Goal: Task Accomplishment & Management: Complete application form

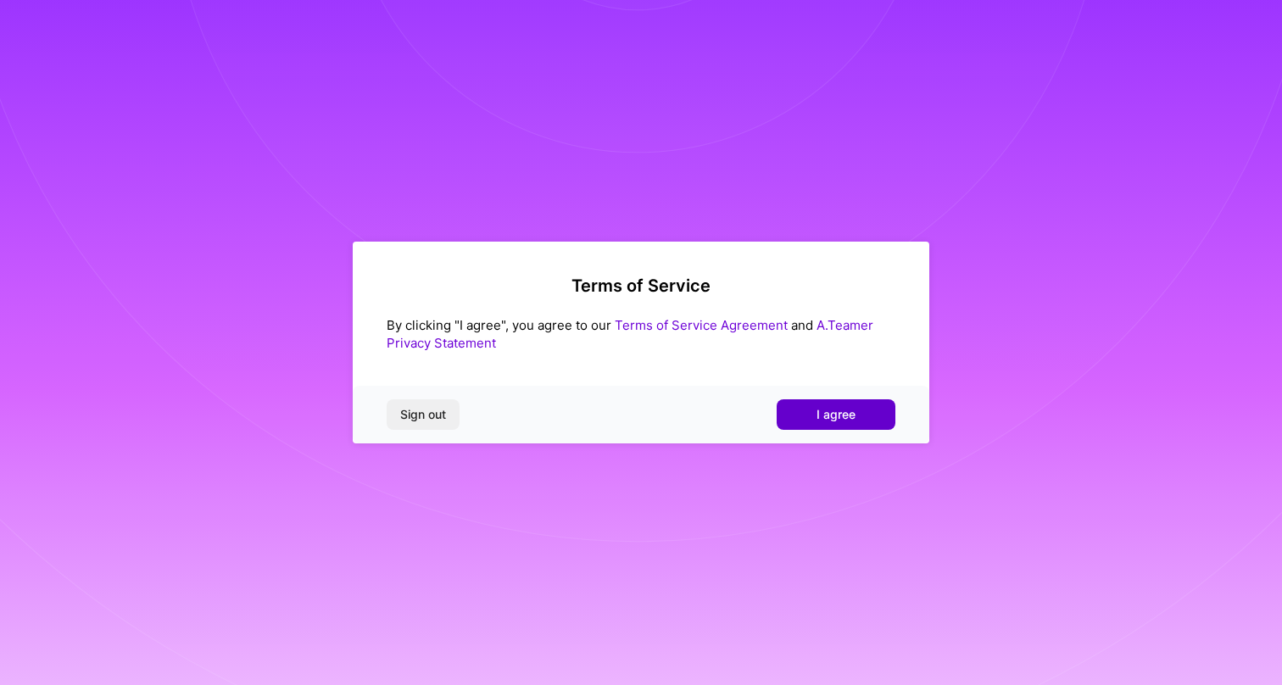
click at [852, 422] on span "I agree" at bounding box center [836, 414] width 39 height 17
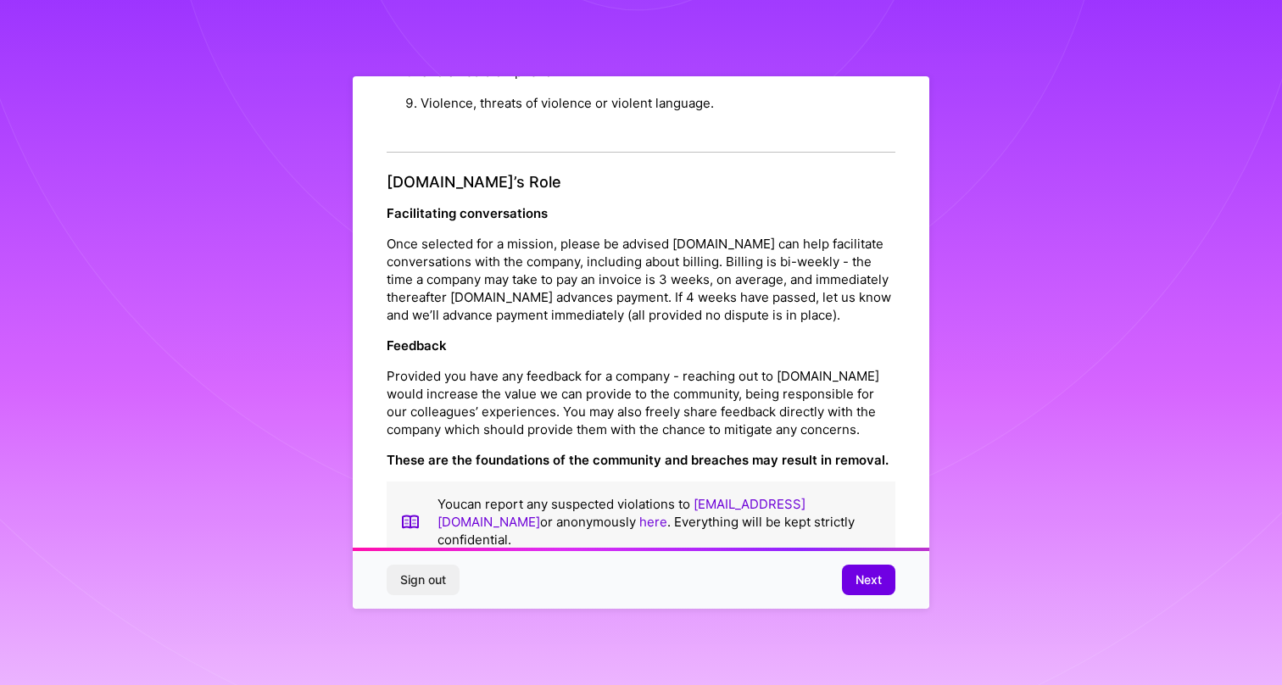
scroll to position [1801, 0]
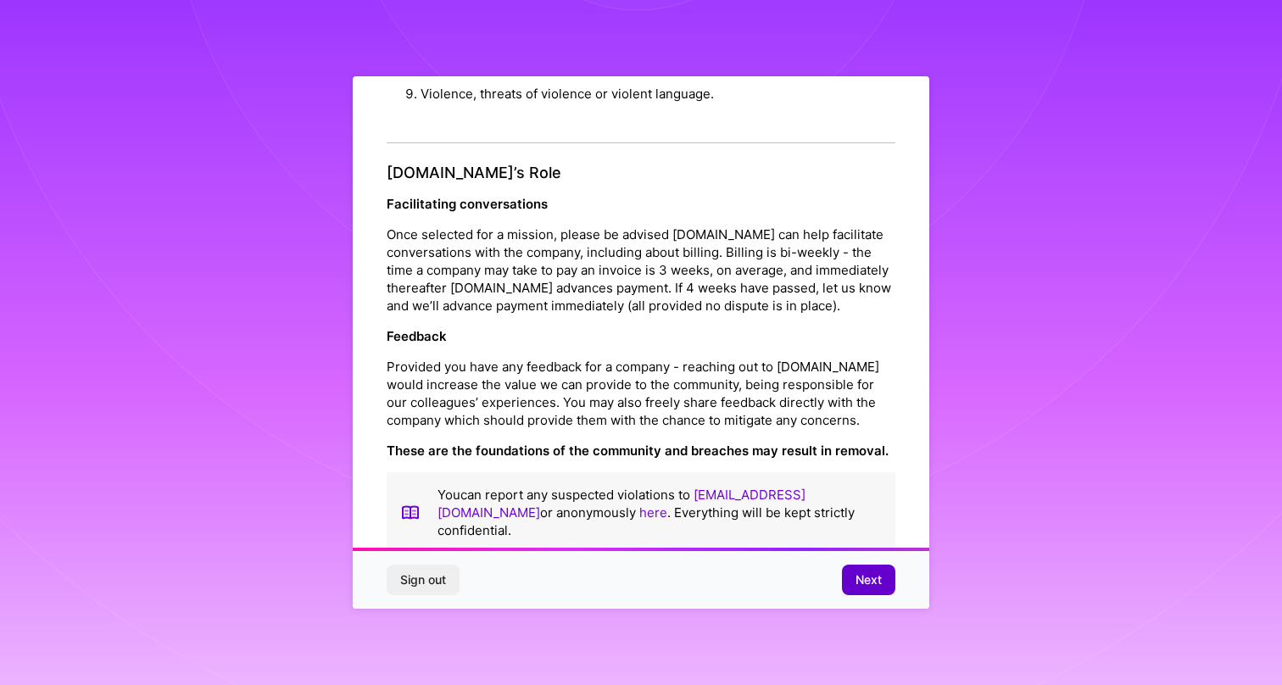
click at [875, 580] on span "Next" at bounding box center [869, 580] width 26 height 17
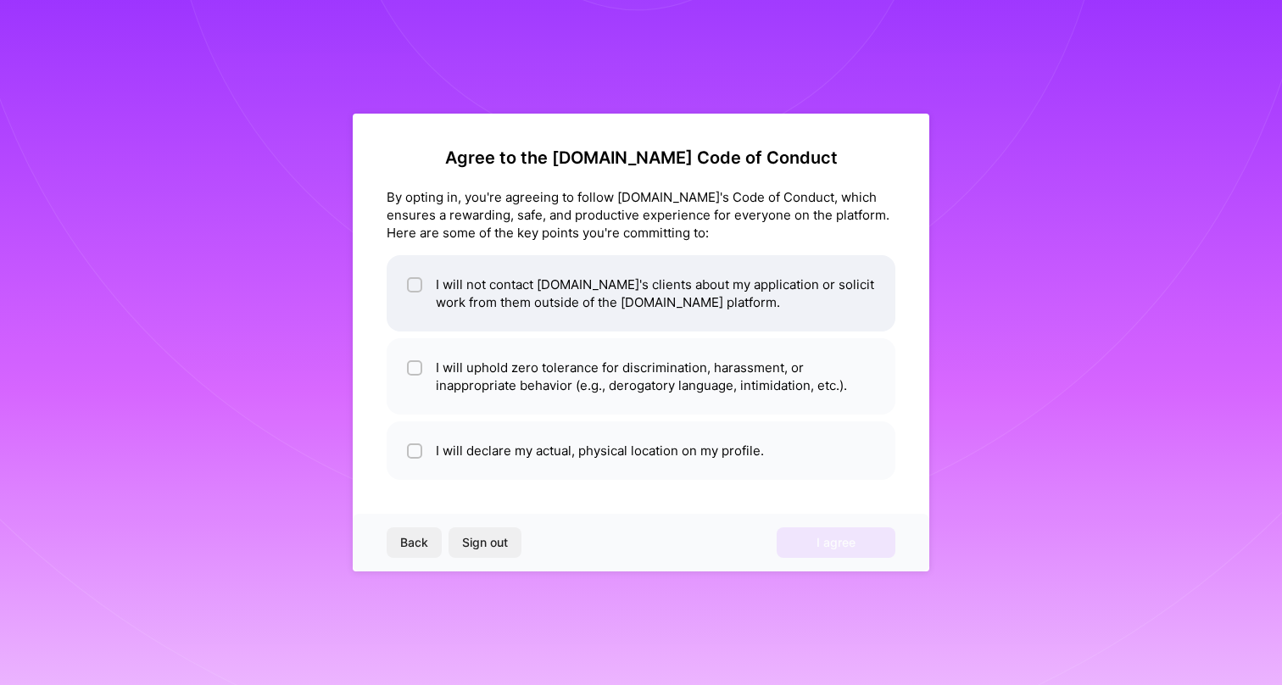
click at [416, 281] on input "checkbox" at bounding box center [417, 286] width 12 height 12
checkbox input "true"
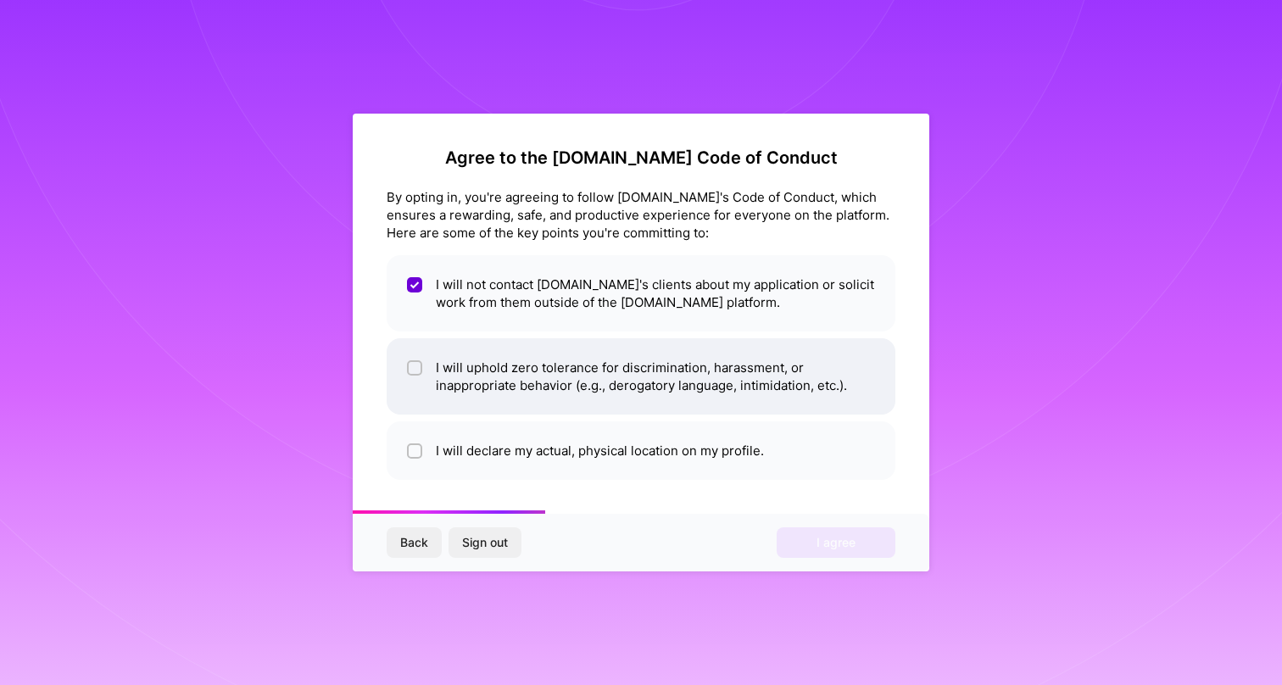
click at [415, 371] on input "checkbox" at bounding box center [417, 369] width 12 height 12
checkbox input "true"
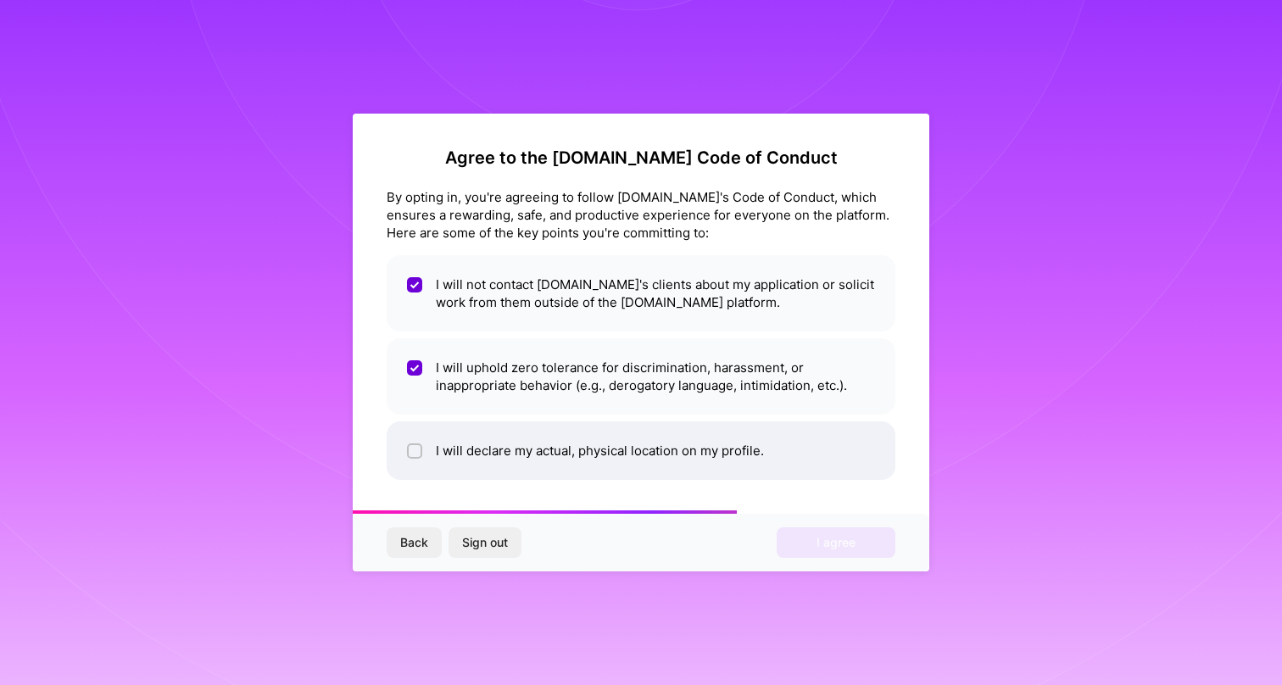
click at [424, 450] on li "I will declare my actual, physical location on my profile." at bounding box center [641, 451] width 509 height 59
checkbox input "true"
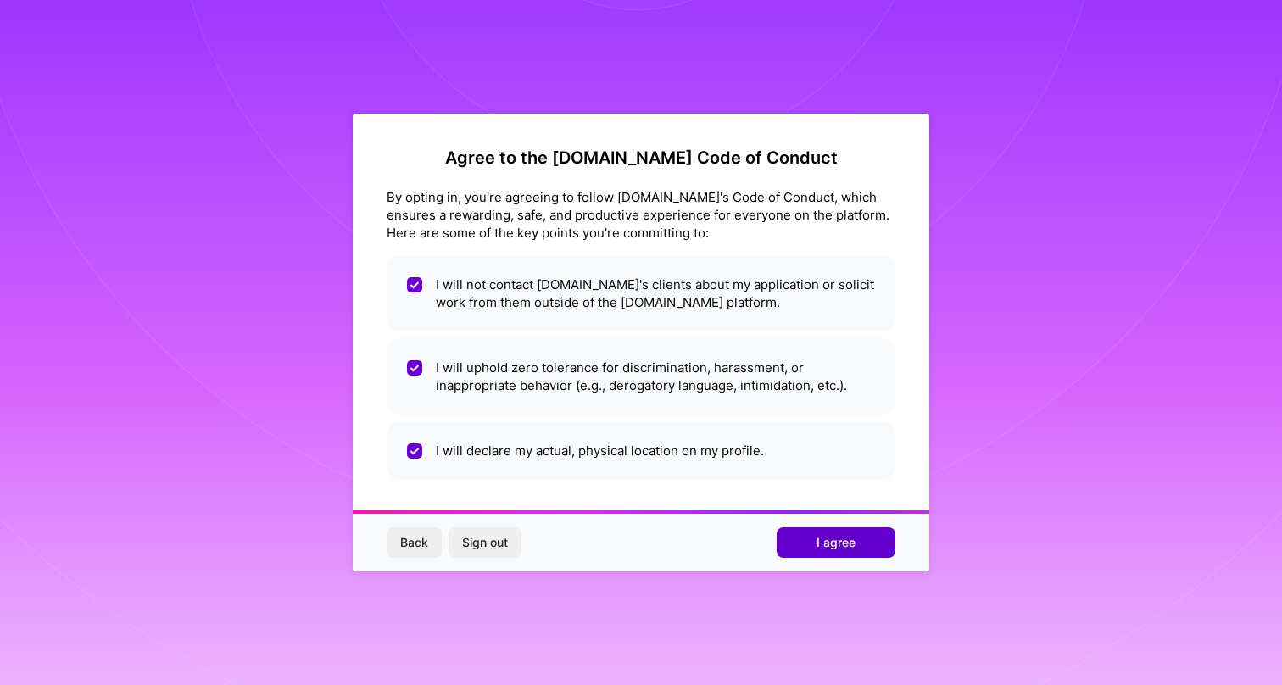
click at [842, 550] on span "I agree" at bounding box center [836, 542] width 39 height 17
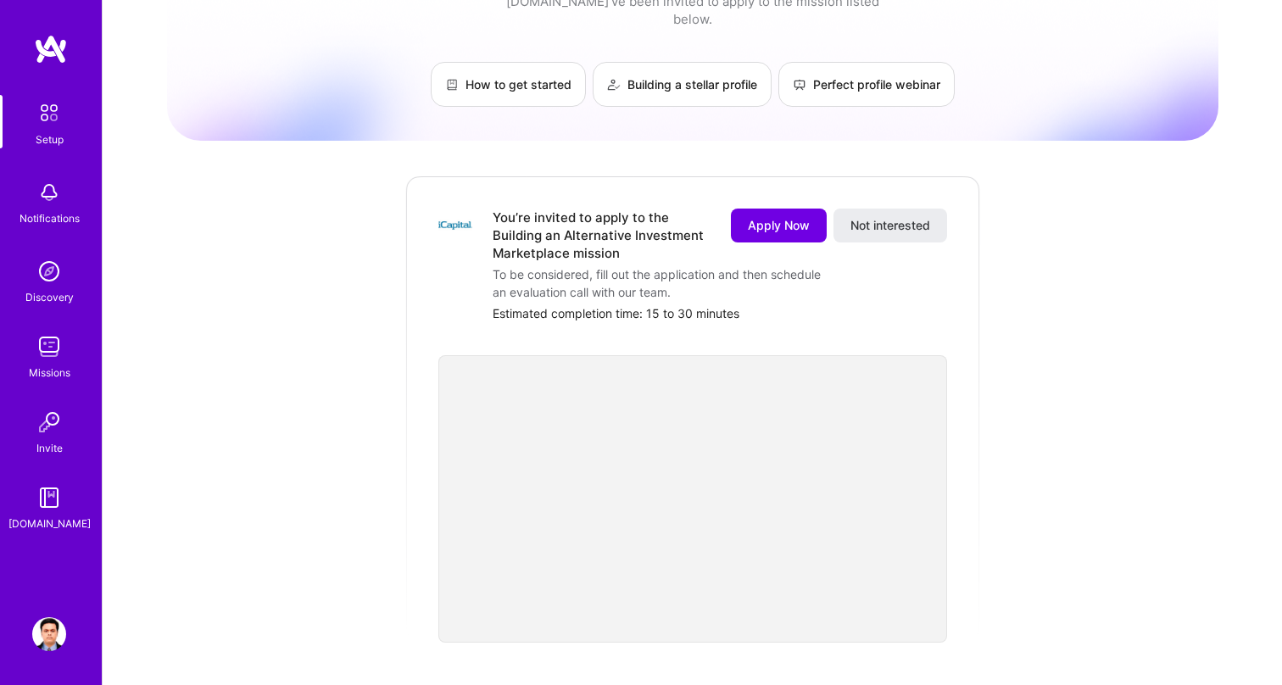
scroll to position [99, 0]
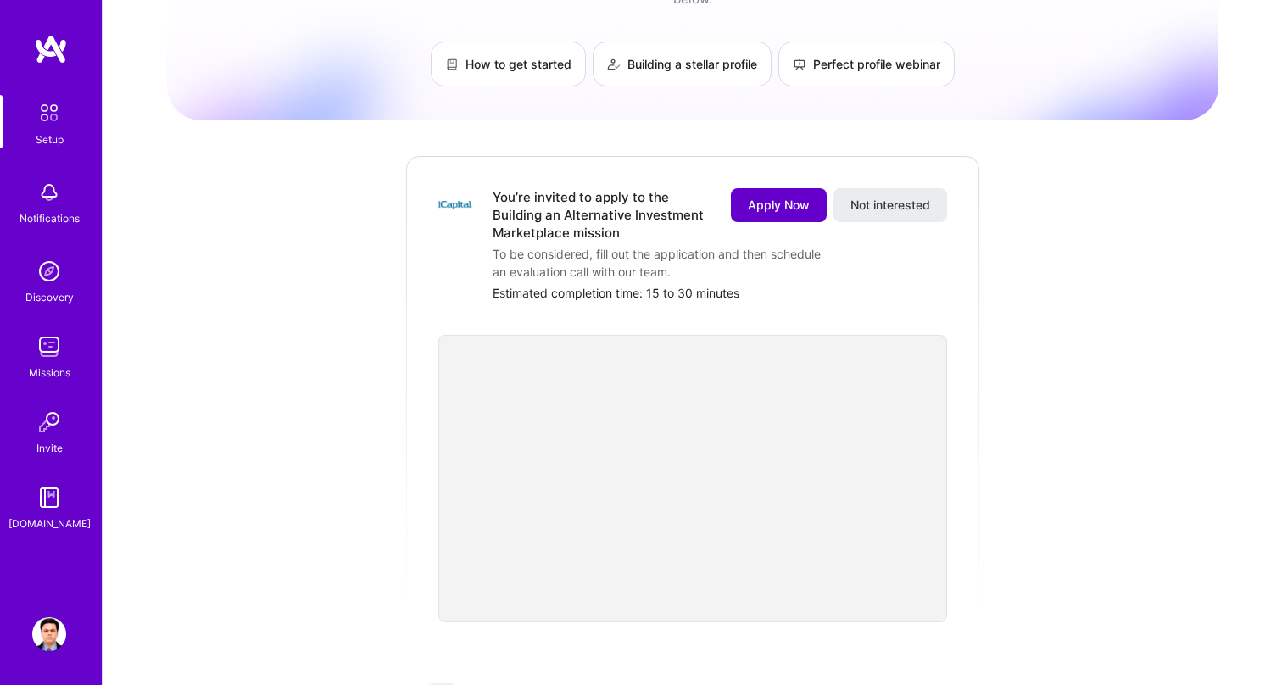
click at [772, 197] on span "Apply Now" at bounding box center [779, 205] width 62 height 17
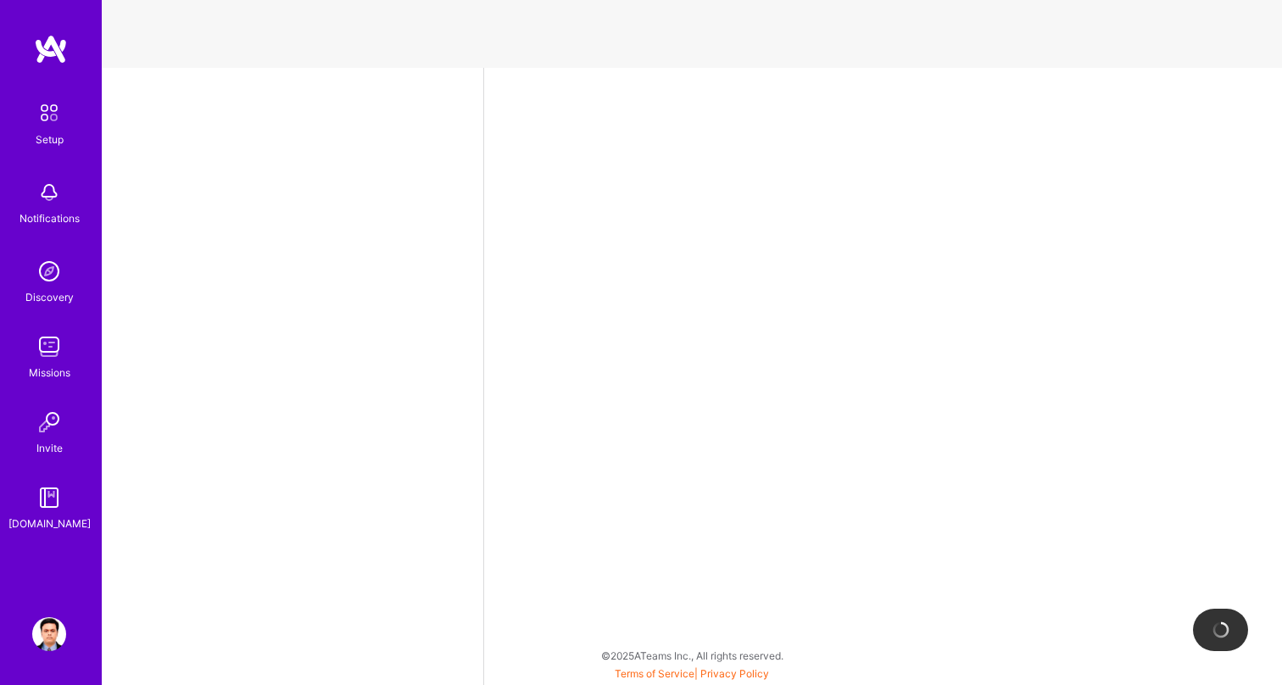
select select "US"
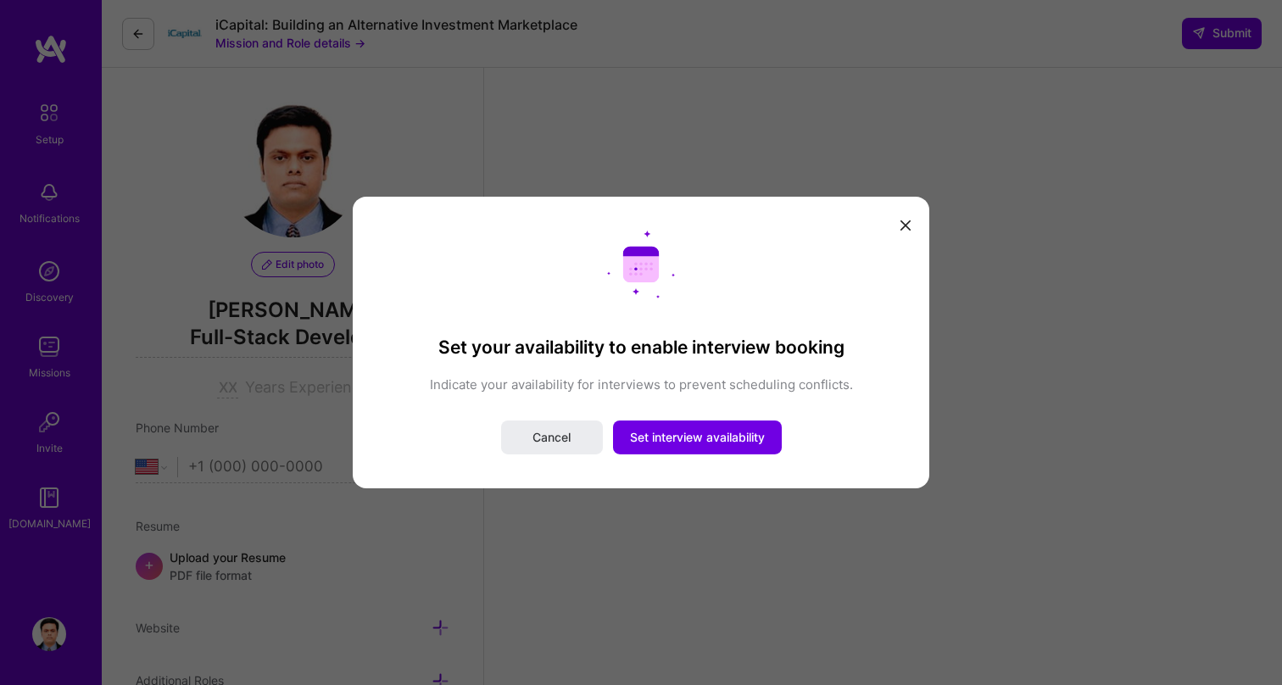
click at [906, 221] on icon "modal" at bounding box center [906, 226] width 10 height 10
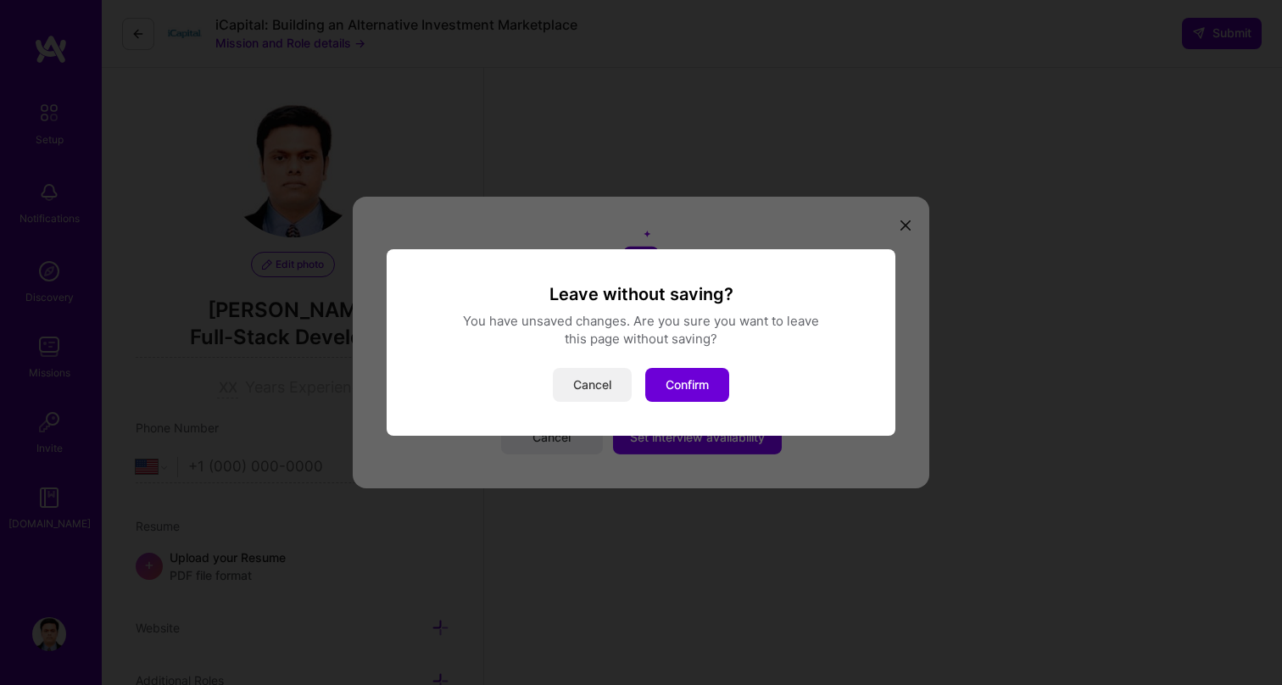
click at [596, 383] on button "Cancel" at bounding box center [592, 385] width 79 height 34
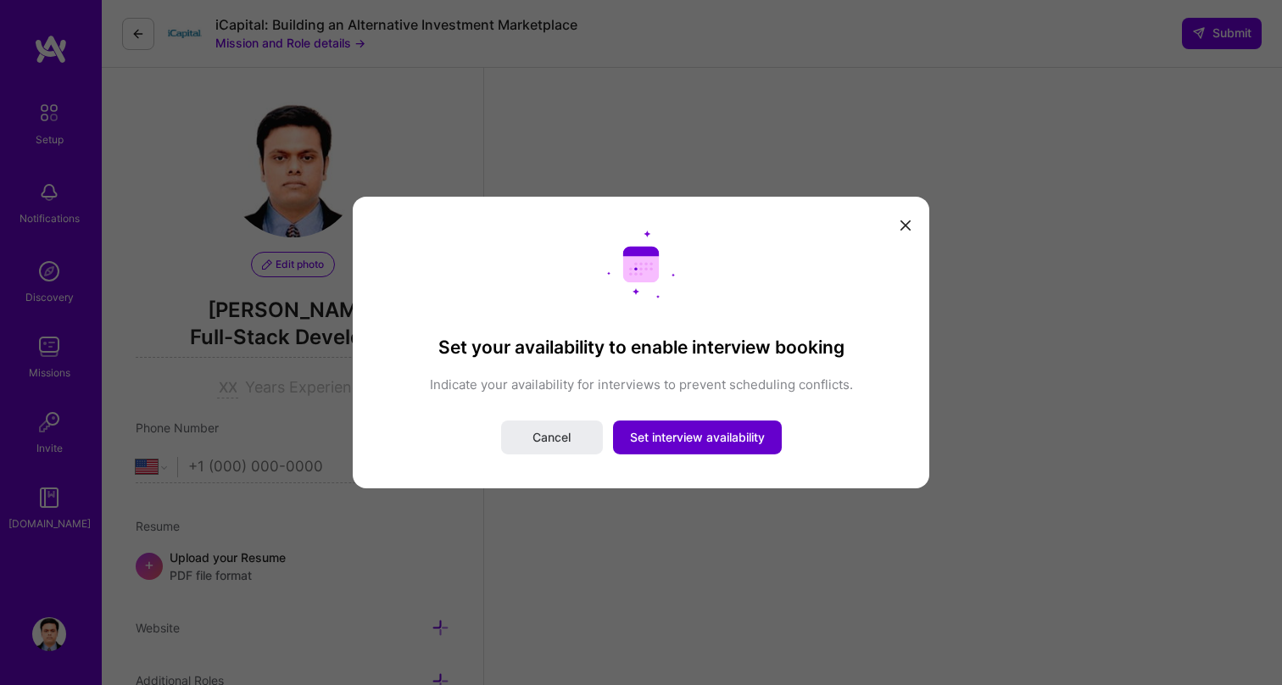
click at [690, 430] on span "Set interview availability" at bounding box center [697, 437] width 135 height 17
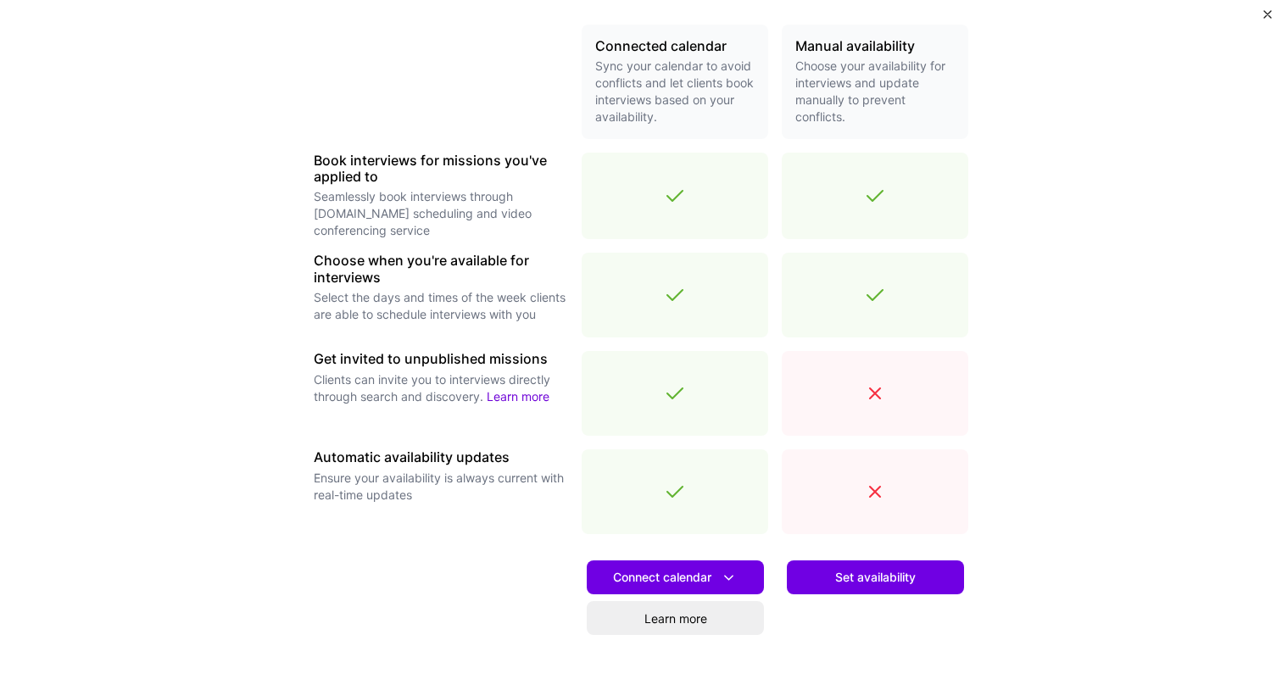
scroll to position [407, 0]
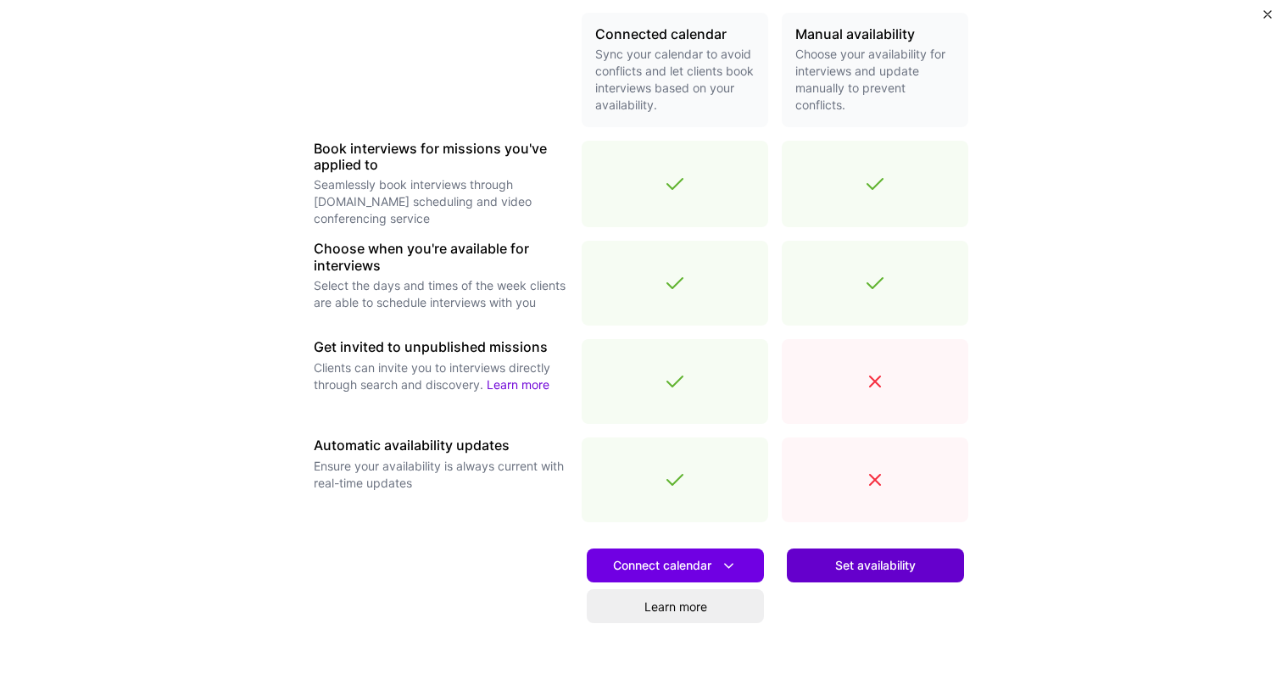
click at [885, 571] on span "Set availability" at bounding box center [875, 565] width 81 height 17
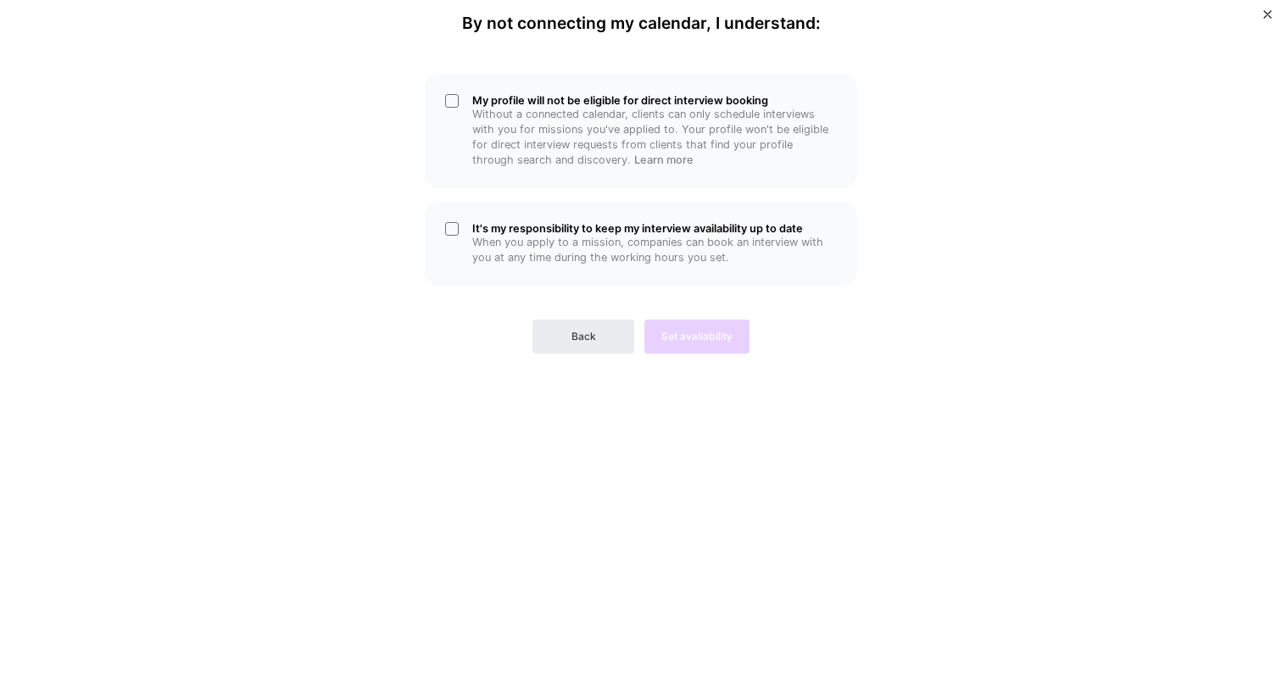
scroll to position [0, 0]
click at [579, 334] on span "Back" at bounding box center [584, 336] width 25 height 15
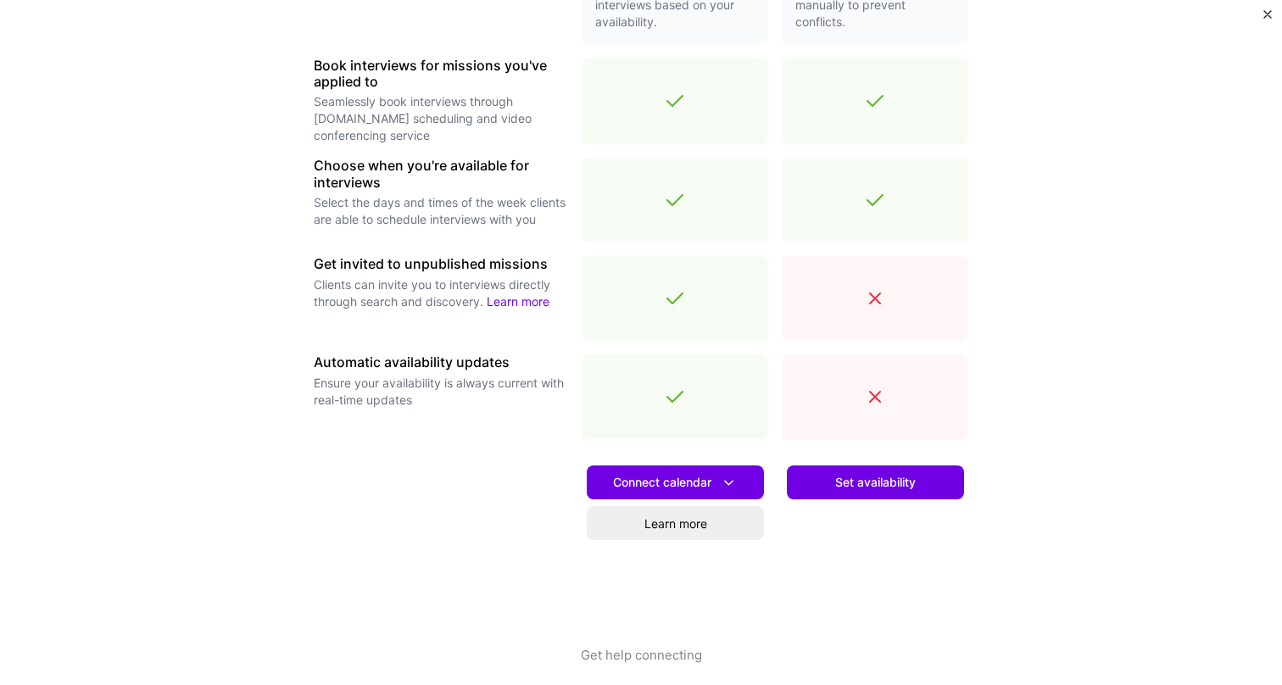
scroll to position [491, 0]
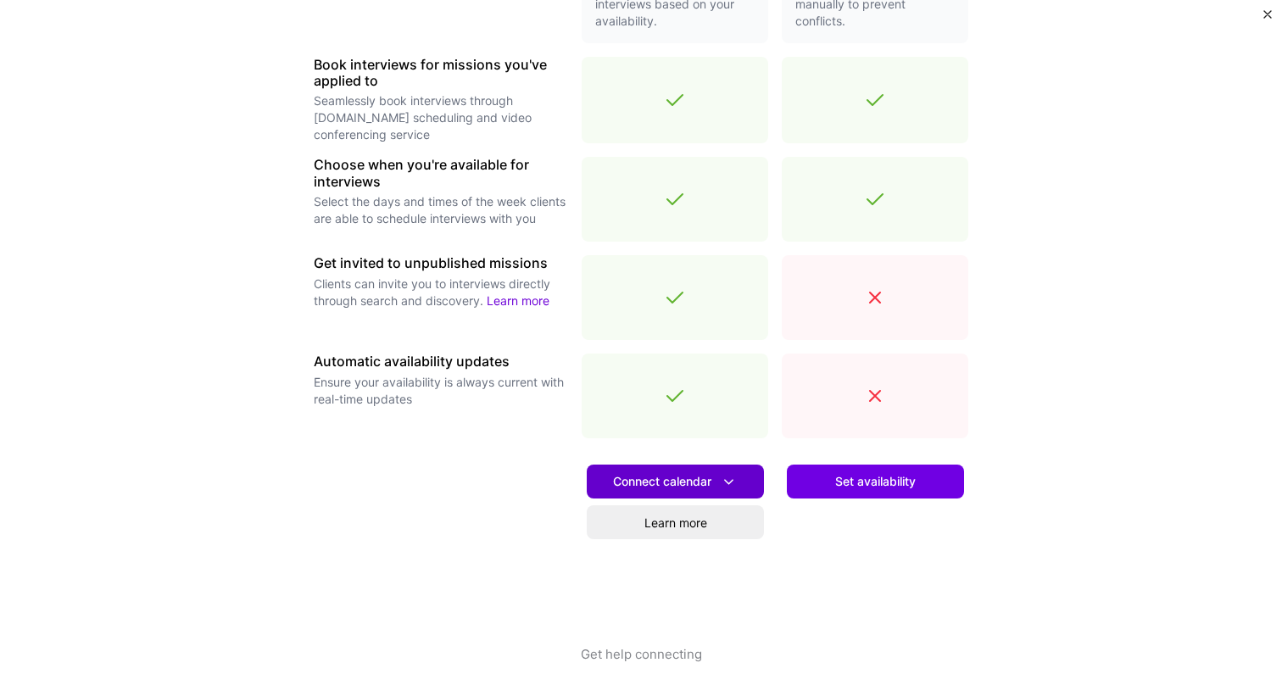
click at [692, 481] on span "Connect calendar" at bounding box center [675, 482] width 125 height 18
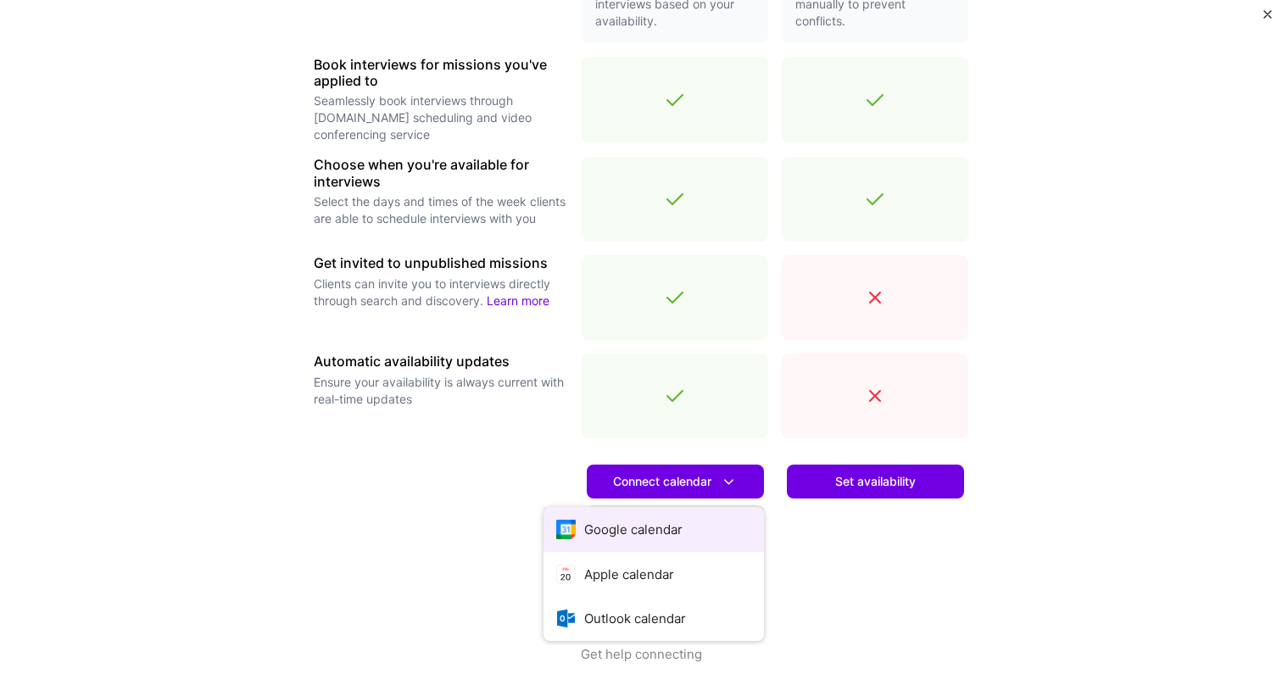
click at [645, 538] on button "Google calendar" at bounding box center [654, 529] width 221 height 45
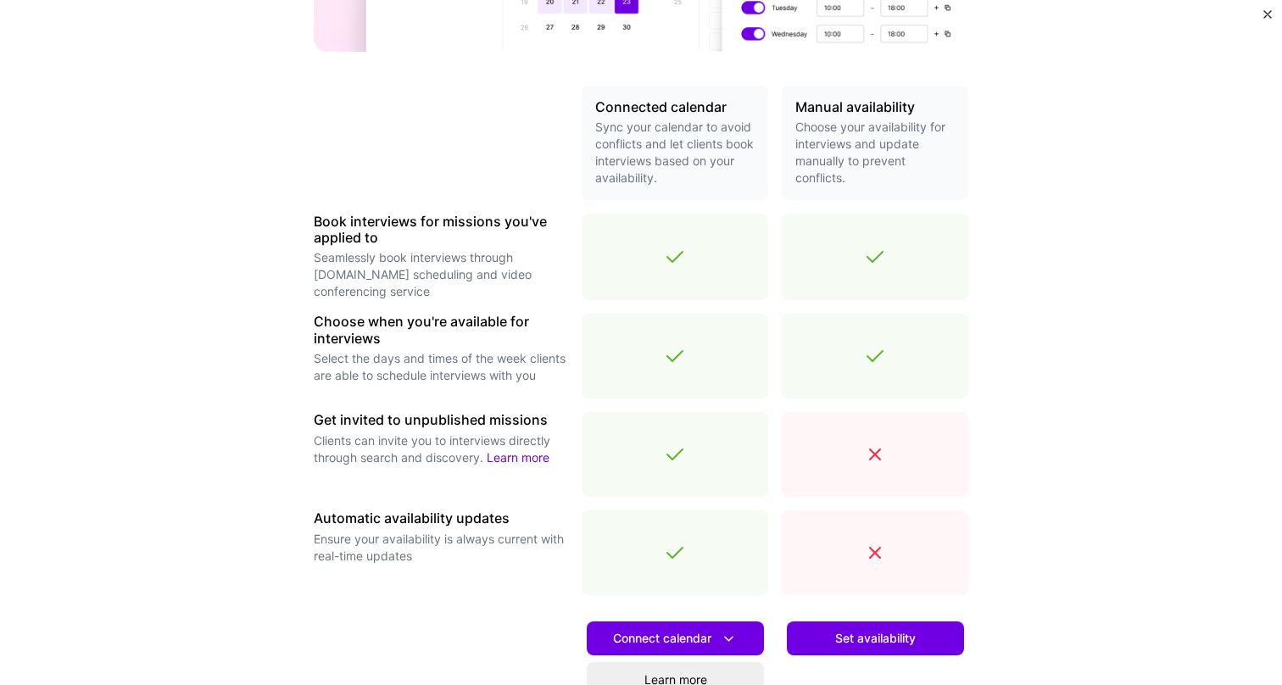
scroll to position [0, 0]
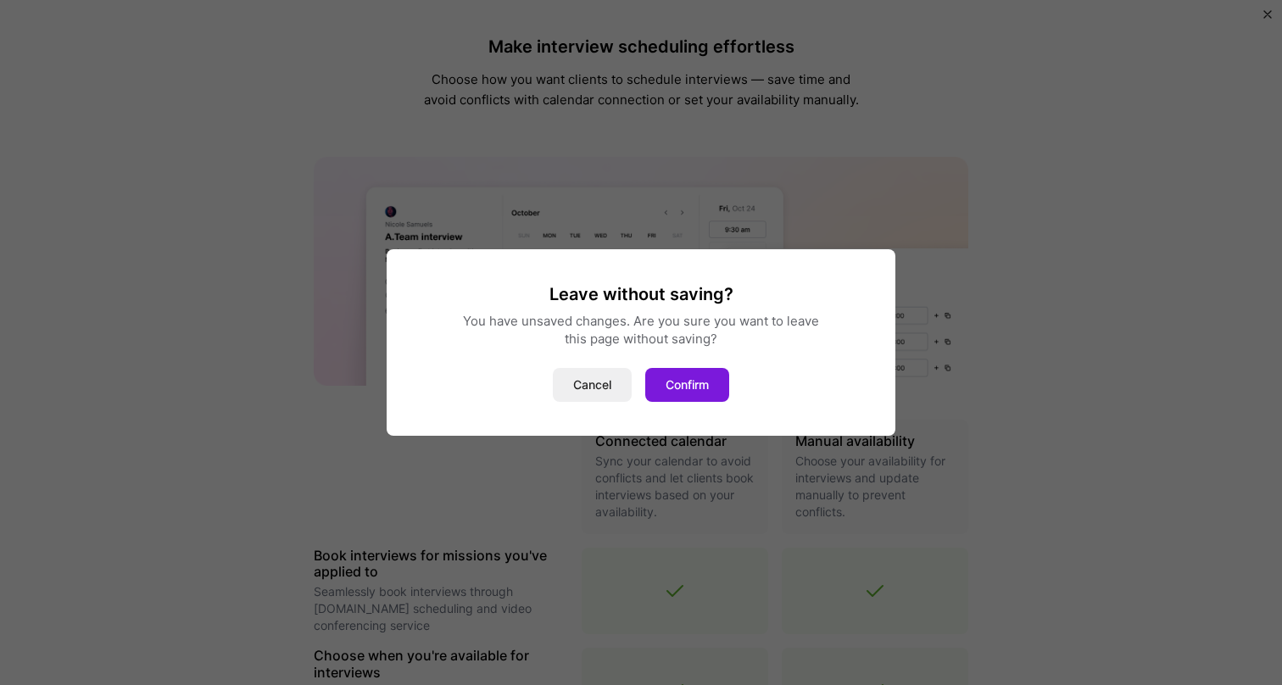
click at [684, 379] on button "Confirm" at bounding box center [687, 385] width 84 height 34
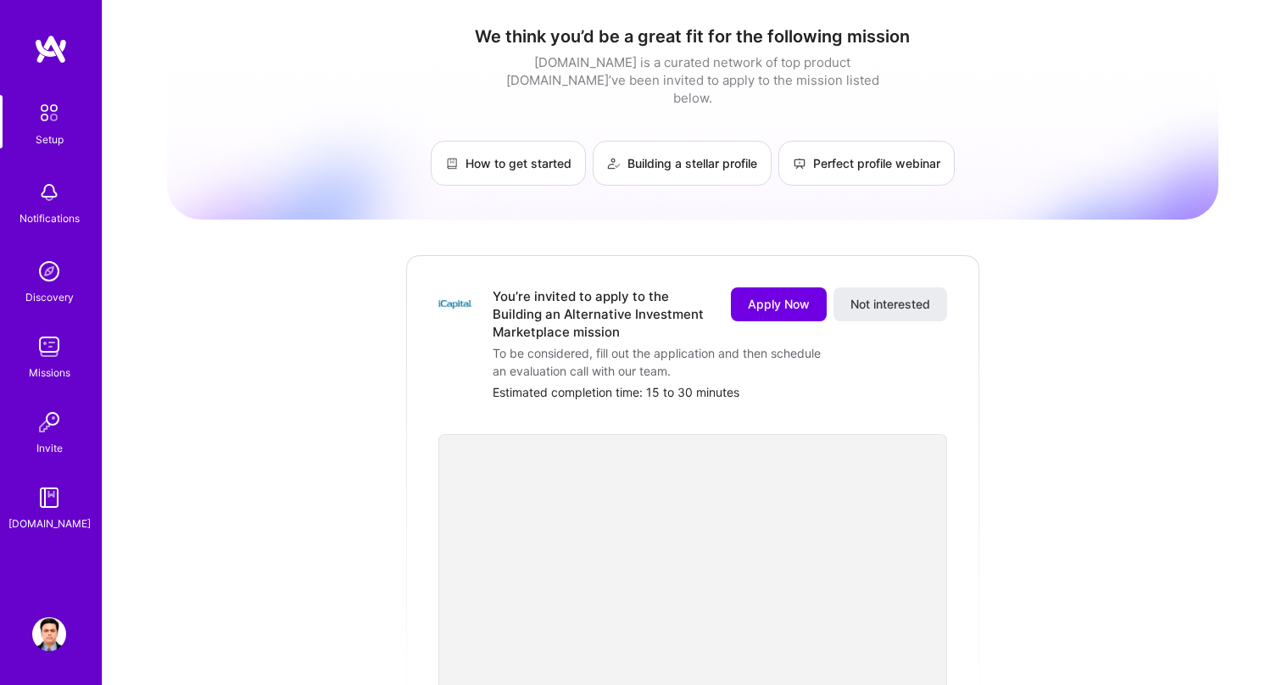
click at [53, 268] on img at bounding box center [49, 271] width 34 height 34
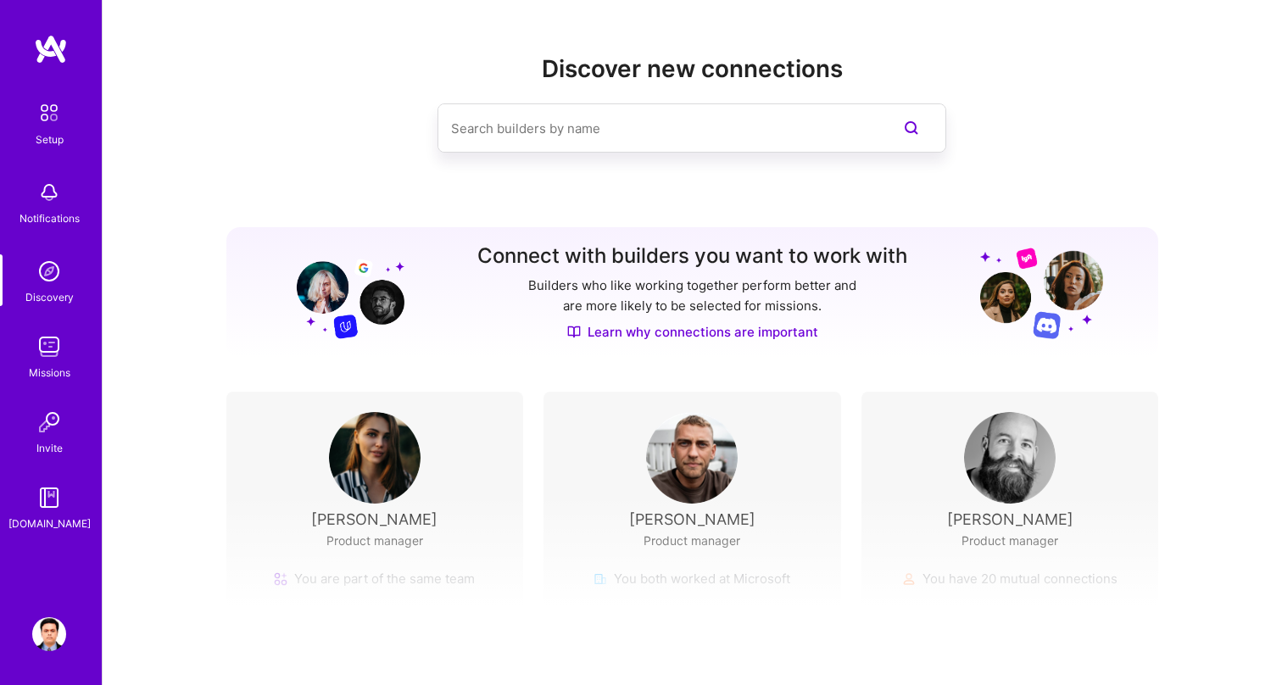
click at [51, 348] on img at bounding box center [49, 347] width 34 height 34
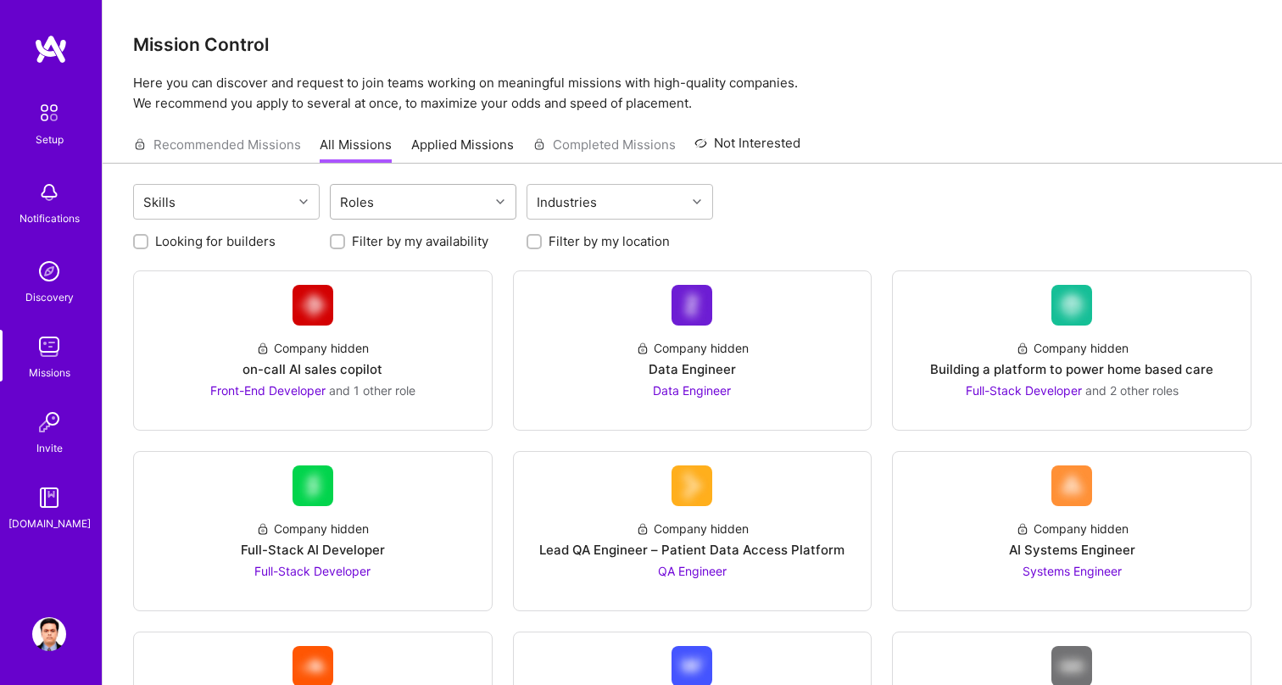
click at [443, 206] on div "Roles" at bounding box center [410, 202] width 159 height 34
type input "full"
click at [419, 241] on div "Full-Stack Developer" at bounding box center [423, 246] width 166 height 18
checkbox input "true"
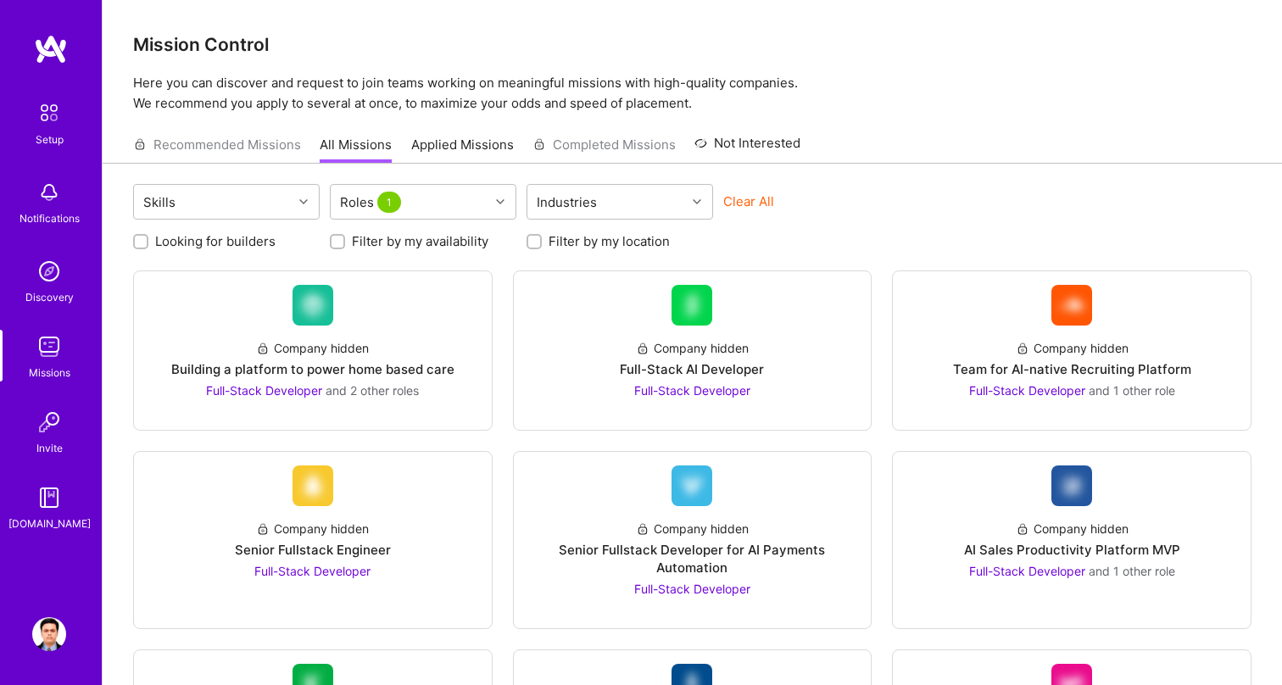
click at [794, 215] on div "Clear All" at bounding box center [816, 208] width 187 height 31
click at [548, 239] on div "Filter by my location" at bounding box center [620, 241] width 187 height 18
click at [538, 240] on input "Filter by my location" at bounding box center [536, 243] width 12 height 12
checkbox input "true"
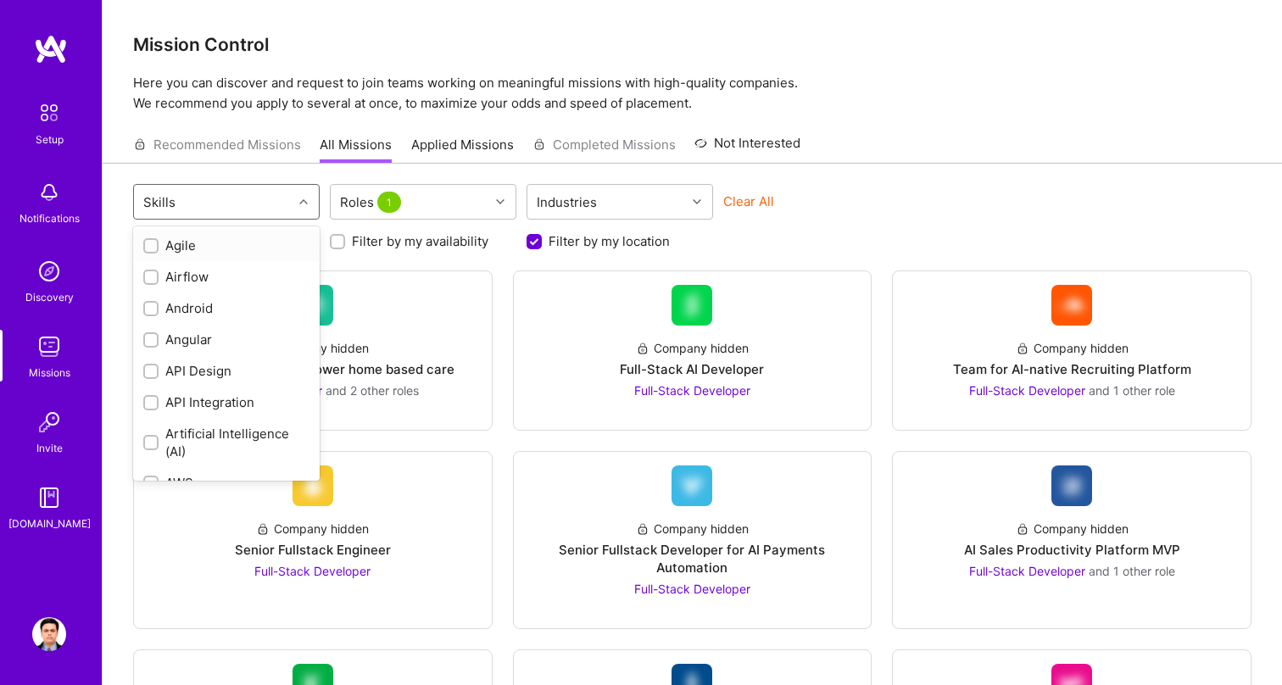
click at [295, 209] on div at bounding box center [306, 202] width 26 height 22
click at [896, 220] on div "Clear All" at bounding box center [816, 208] width 187 height 31
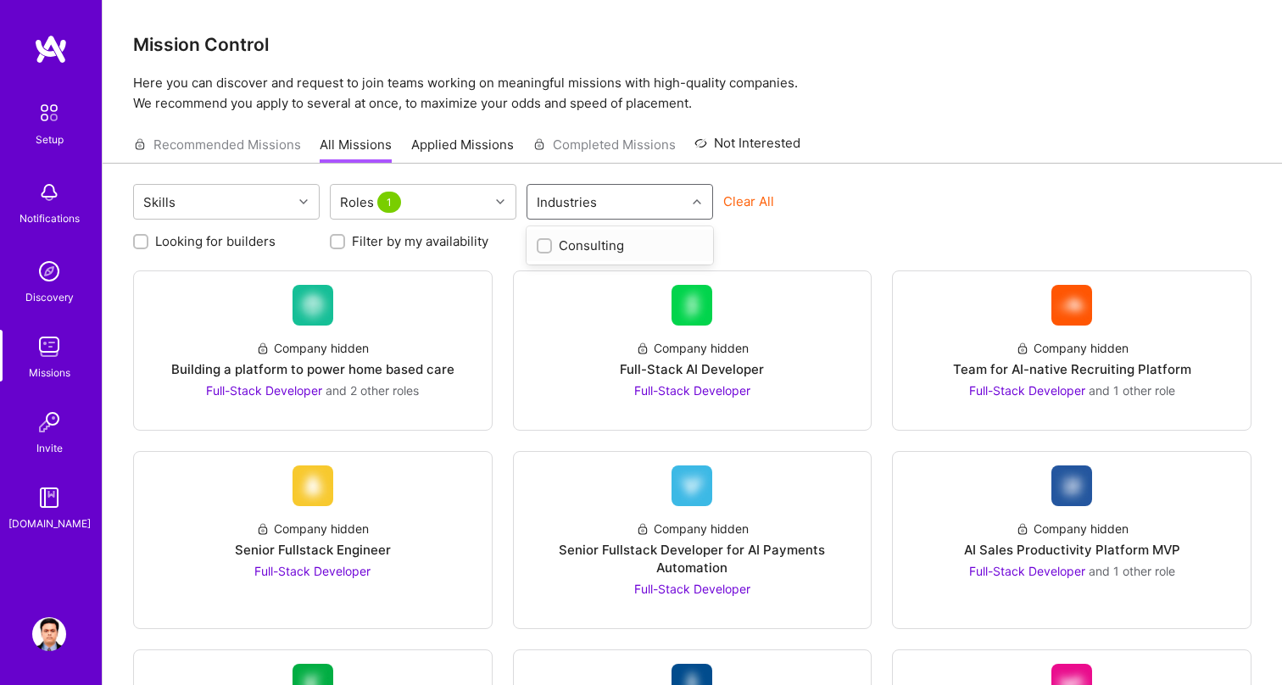
click at [669, 207] on div "Industries" at bounding box center [607, 202] width 159 height 34
click at [889, 202] on div "Clear All" at bounding box center [816, 208] width 187 height 31
click at [805, 328] on div "Company hidden Full-Stack AI Developer Full-Stack Developer" at bounding box center [693, 363] width 331 height 74
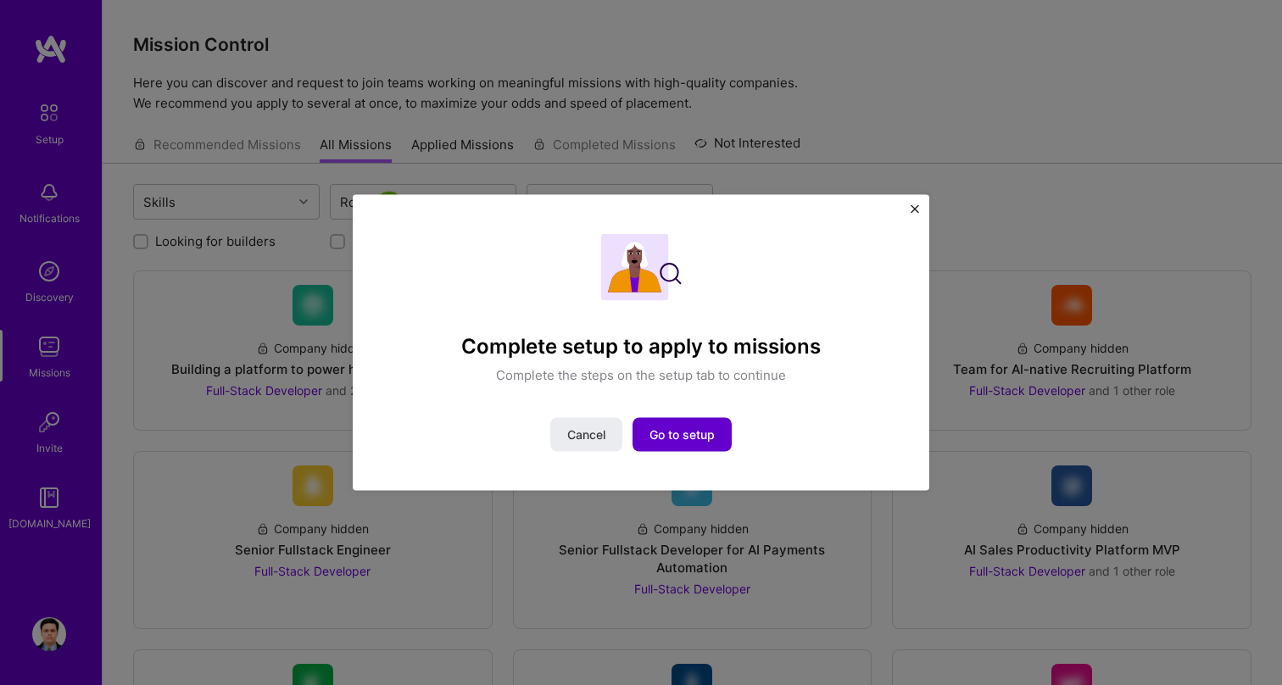
click at [699, 441] on span "Go to setup" at bounding box center [682, 434] width 65 height 17
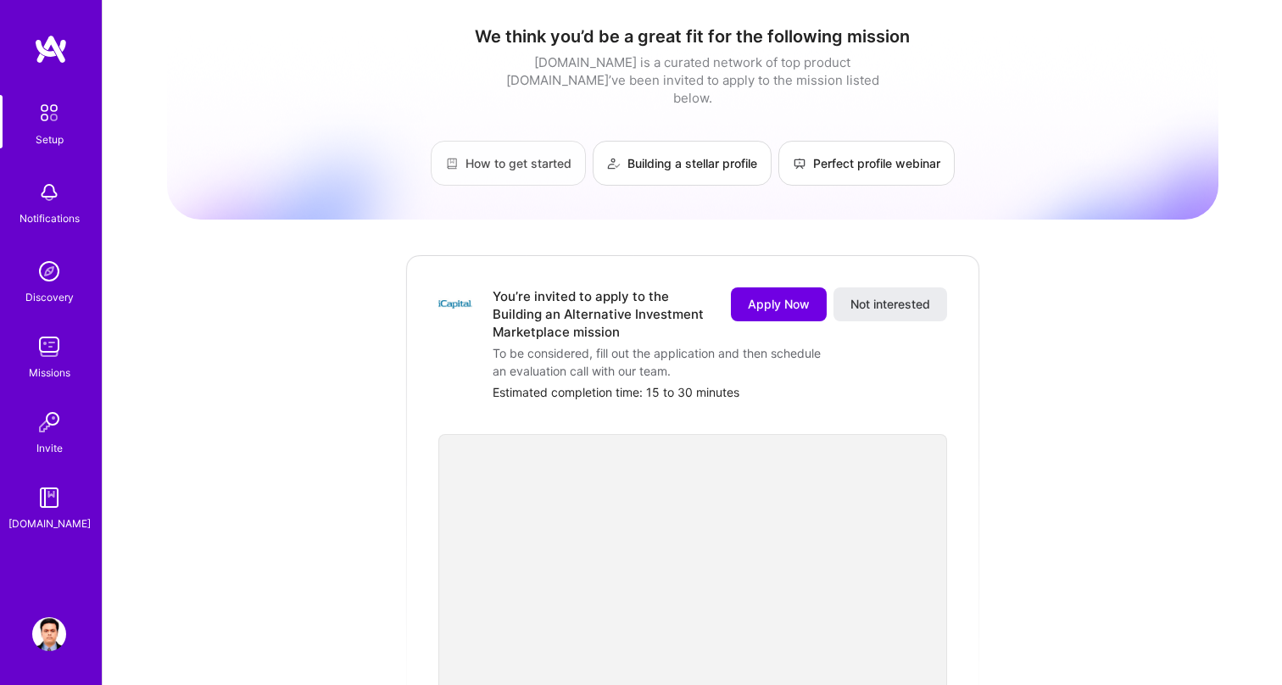
click at [529, 144] on link "How to get started" at bounding box center [508, 163] width 155 height 45
click at [56, 625] on img at bounding box center [49, 634] width 34 height 34
